Goal: Task Accomplishment & Management: Manage account settings

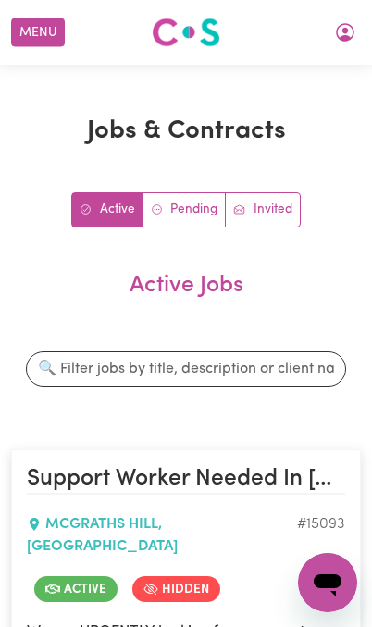
click at [332, 29] on button "My Account" at bounding box center [345, 32] width 39 height 31
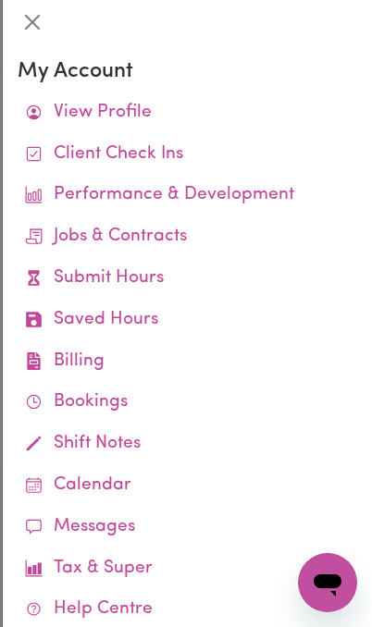
click at [116, 150] on link "Client Check Ins" at bounding box center [188, 155] width 340 height 42
click at [103, 154] on link "Client Check Ins" at bounding box center [188, 155] width 340 height 42
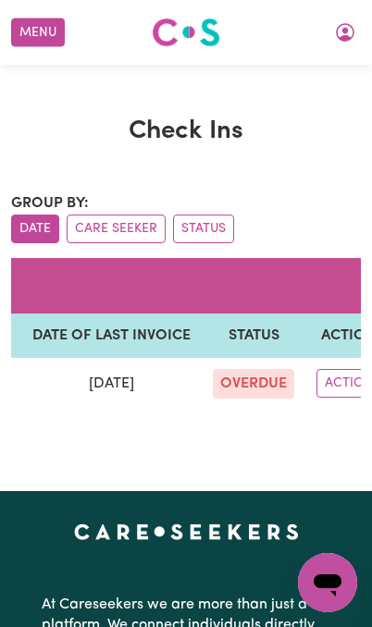
scroll to position [0, 503]
click at [346, 38] on icon "My Account" at bounding box center [345, 32] width 19 height 19
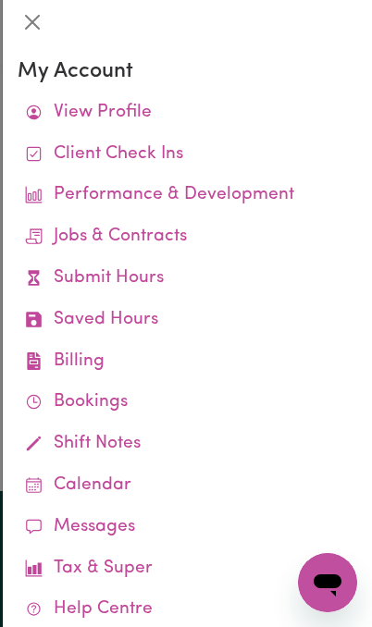
click at [116, 153] on link "Client Check Ins" at bounding box center [188, 155] width 340 height 42
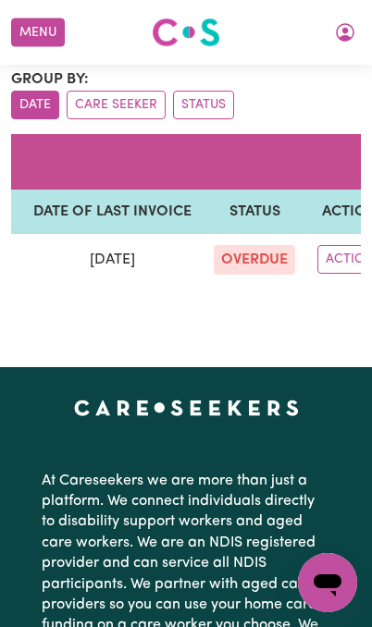
scroll to position [0, 0]
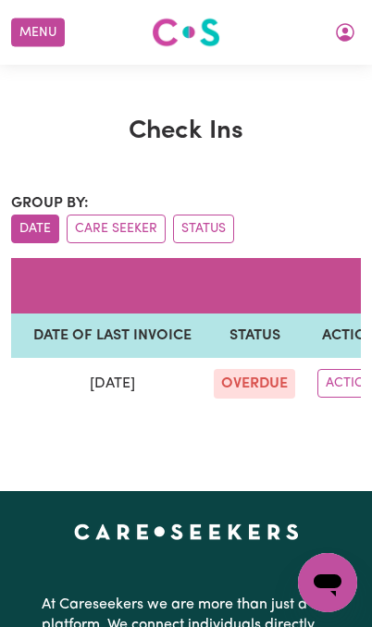
click at [334, 37] on icon "My Account" at bounding box center [345, 32] width 22 height 22
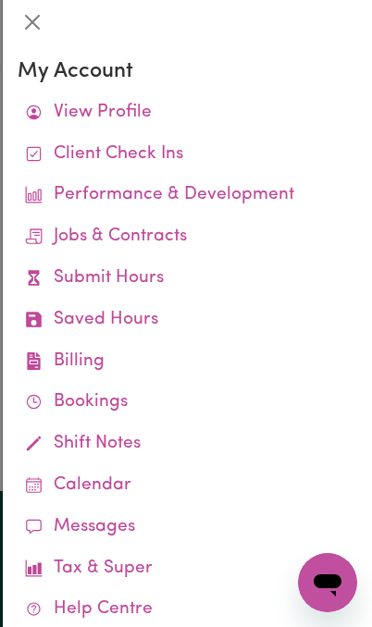
click at [273, 294] on link "Submit Hours" at bounding box center [188, 279] width 340 height 42
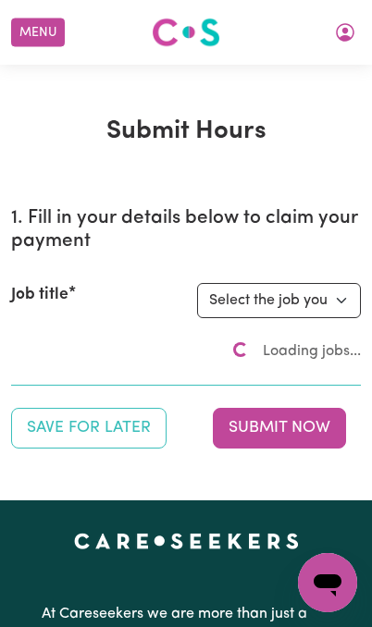
click at [131, 395] on div "1. Fill in your details below to claim your payment Job title Select the job yo…" at bounding box center [186, 320] width 350 height 256
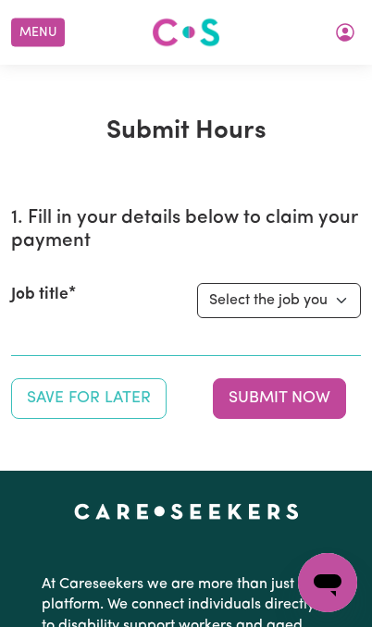
click at [340, 26] on icon "My Account" at bounding box center [345, 32] width 19 height 19
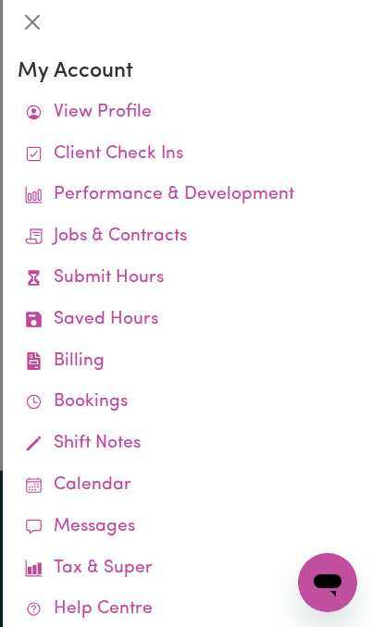
click at [93, 136] on link "Client Check Ins" at bounding box center [188, 155] width 340 height 42
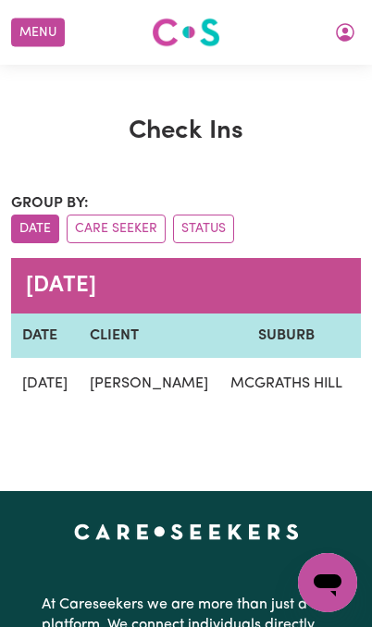
click at [123, 228] on button "Care Seeker" at bounding box center [116, 229] width 99 height 29
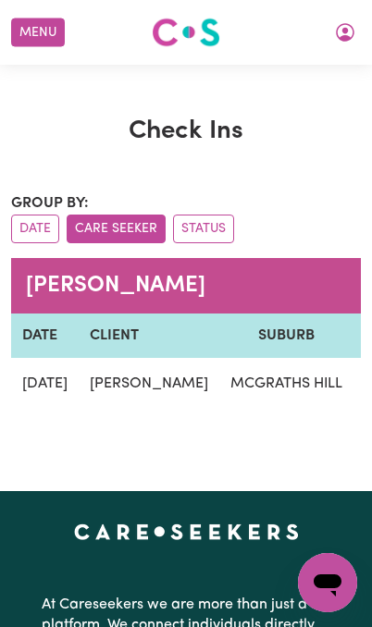
click at [207, 229] on button "Status" at bounding box center [203, 229] width 61 height 29
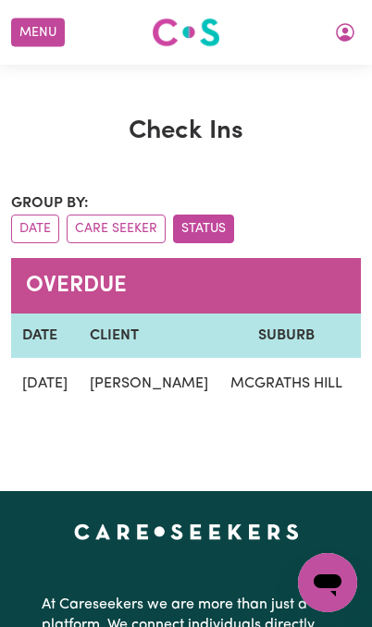
click at [37, 26] on button "Menu" at bounding box center [38, 33] width 54 height 29
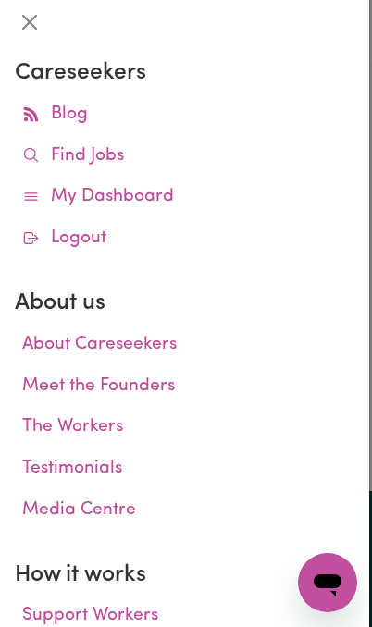
click at [132, 190] on link "My Dashboard" at bounding box center [185, 198] width 340 height 42
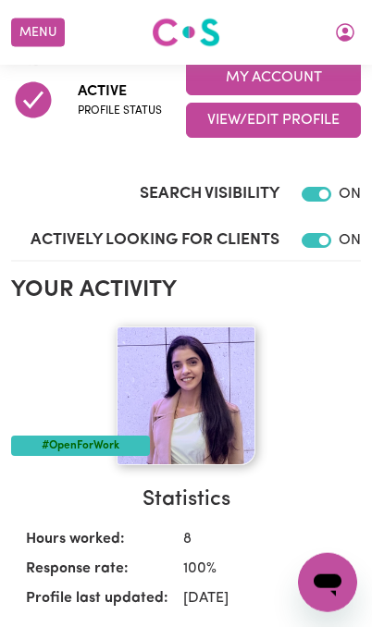
scroll to position [438, 0]
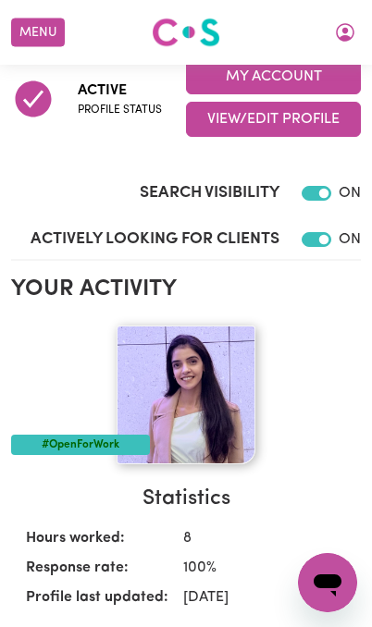
click at [219, 81] on button "My Account" at bounding box center [273, 76] width 175 height 35
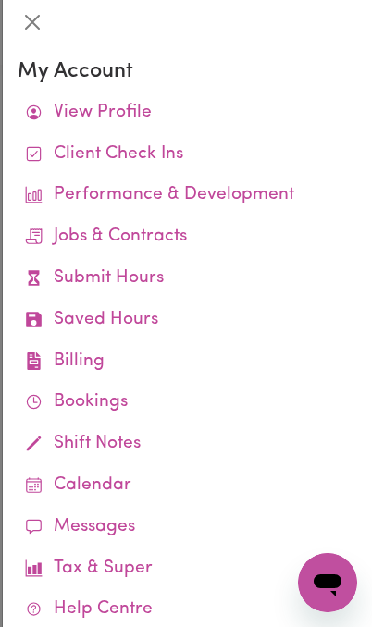
click at [85, 190] on link "Performance & Development" at bounding box center [188, 196] width 340 height 42
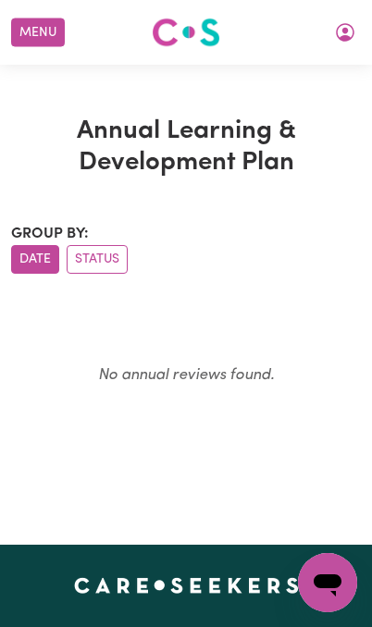
click at [327, 46] on button "My Account" at bounding box center [345, 32] width 39 height 31
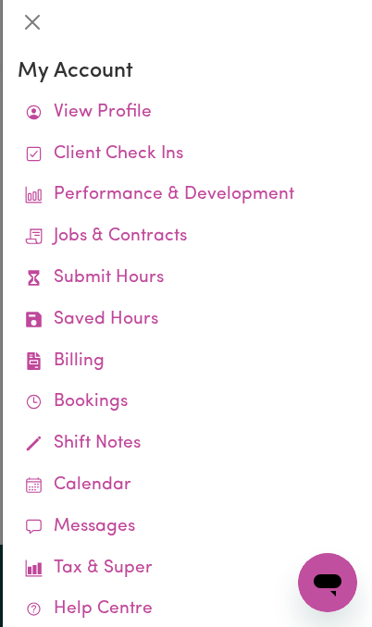
click at [194, 456] on link "Shift Notes" at bounding box center [188, 445] width 340 height 42
